Goal: Task Accomplishment & Management: Use online tool/utility

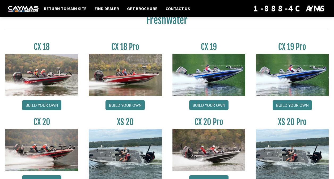
scroll to position [401, 0]
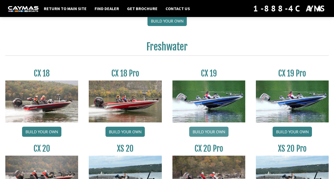
click at [223, 133] on link "Build your own" at bounding box center [208, 132] width 39 height 10
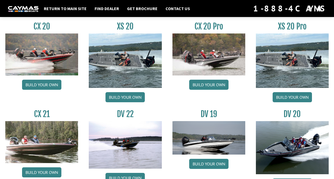
scroll to position [497, 0]
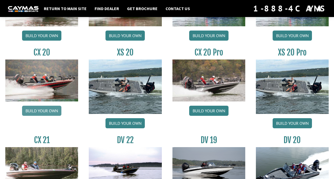
click at [45, 114] on link "Build your own" at bounding box center [41, 111] width 39 height 10
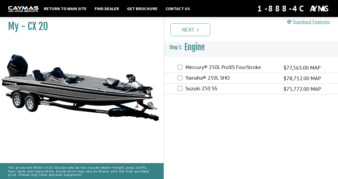
click at [201, 86] on label "Suzuki 250 SS" at bounding box center [230, 89] width 91 height 8
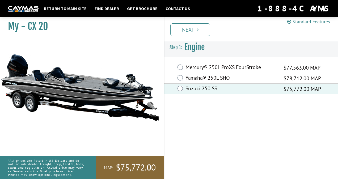
click at [206, 80] on label "Yamaha® 250L SHO" at bounding box center [230, 79] width 91 height 8
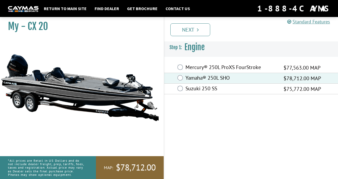
click at [206, 91] on label "Suzuki 250 SS" at bounding box center [230, 89] width 91 height 8
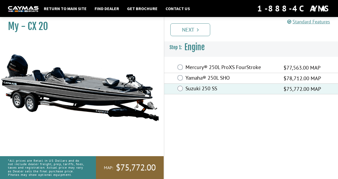
click at [195, 33] on link "Next" at bounding box center [190, 29] width 40 height 13
